Goal: Check status: Check status

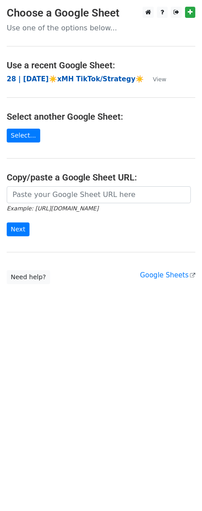
click at [77, 76] on strong "28 | [DATE]☀️xMH TikTok/Strategy☀️" at bounding box center [75, 79] width 137 height 8
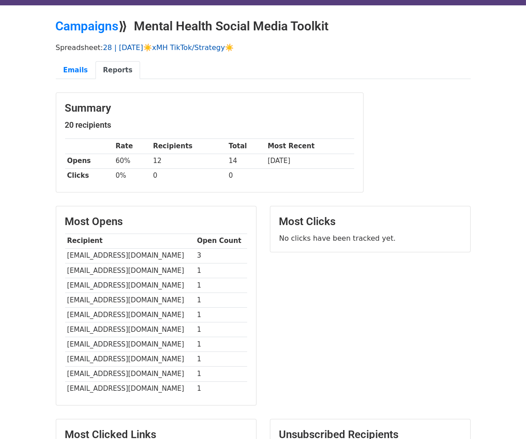
scroll to position [43, 0]
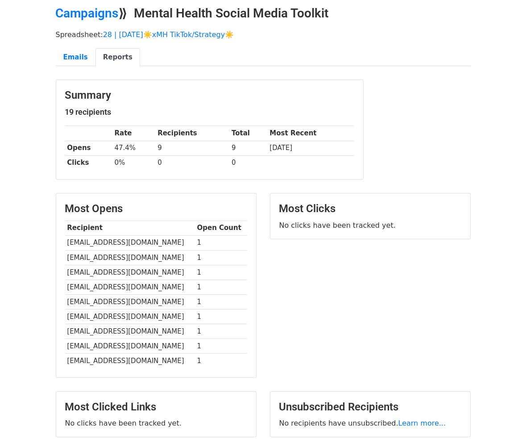
scroll to position [35, 0]
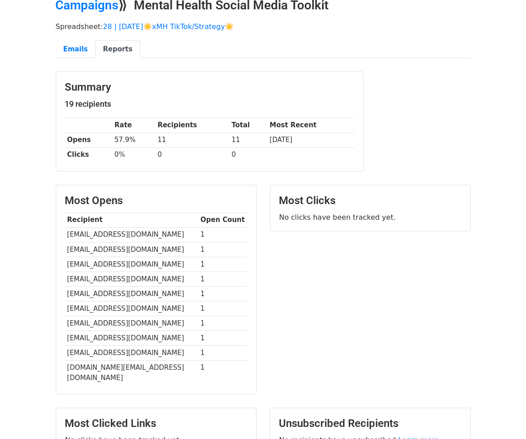
scroll to position [48, 0]
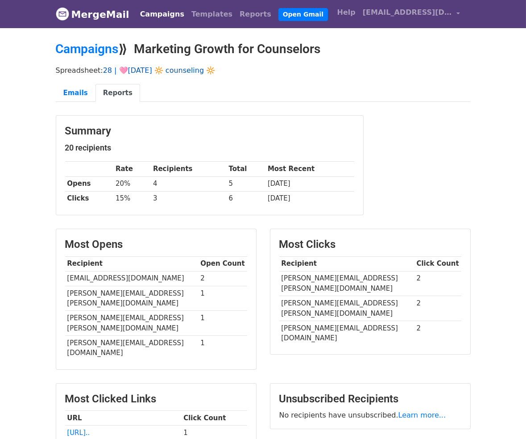
click at [163, 71] on link "28 | 🩷[DATE] 🔆 counseling 🔆" at bounding box center [159, 70] width 113 height 8
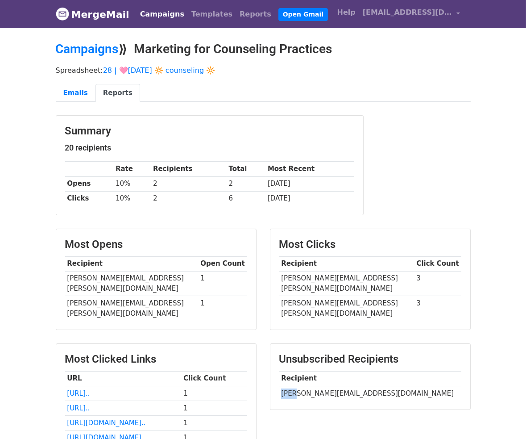
drag, startPoint x: 291, startPoint y: 374, endPoint x: 407, endPoint y: 366, distance: 116.4
click at [407, 386] on td "[PERSON_NAME][EMAIL_ADDRESS][DOMAIN_NAME]" at bounding box center [370, 393] width 182 height 15
drag, startPoint x: 406, startPoint y: 370, endPoint x: 299, endPoint y: 371, distance: 106.7
click at [299, 386] on td "[PERSON_NAME][EMAIL_ADDRESS][DOMAIN_NAME]" at bounding box center [370, 393] width 182 height 15
copy td "@[DOMAIN_NAME]"
